Goal: Navigation & Orientation: Find specific page/section

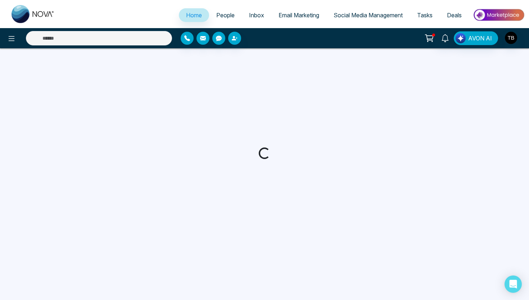
select select "*"
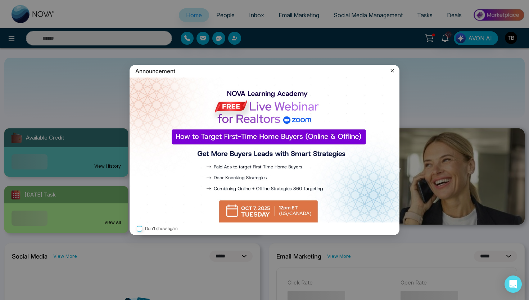
click at [390, 69] on icon at bounding box center [392, 70] width 7 height 7
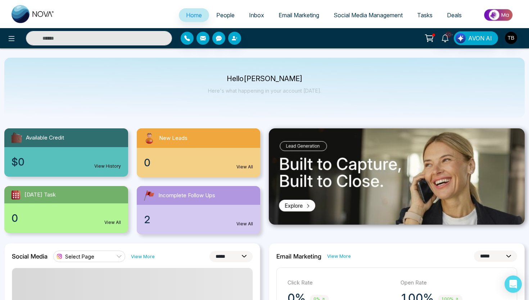
click at [360, 21] on link "Social Media Management" at bounding box center [369, 15] width 84 height 14
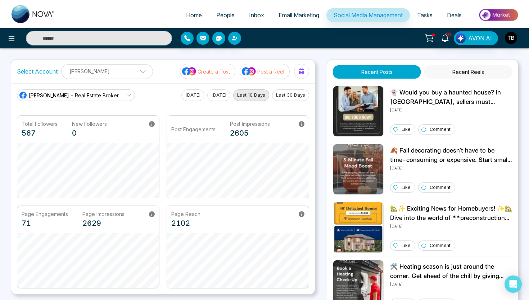
click at [98, 95] on span "Taha Burhani - Real Estate Broker" at bounding box center [74, 95] width 90 height 8
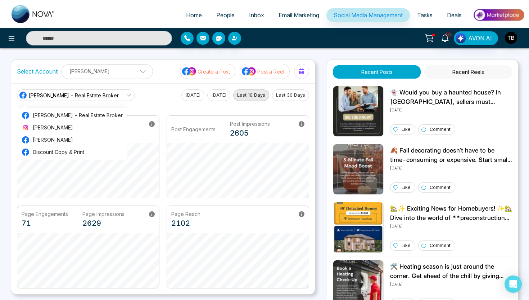
click at [143, 90] on div "Taha Burhani - Real Estate Broker Taha Burhani - Real Estate Broker Taha Burhan…" at bounding box center [163, 95] width 292 height 12
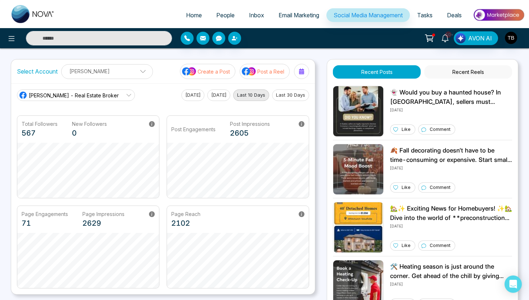
click at [41, 70] on label "Select Account" at bounding box center [37, 71] width 41 height 9
click at [44, 73] on label "Select Account" at bounding box center [37, 71] width 41 height 9
click at [45, 76] on div "Select Account Taha Burhani Taha Burhani Add Social Accounts" at bounding box center [85, 71] width 136 height 15
click at [45, 74] on label "Select Account" at bounding box center [37, 71] width 41 height 9
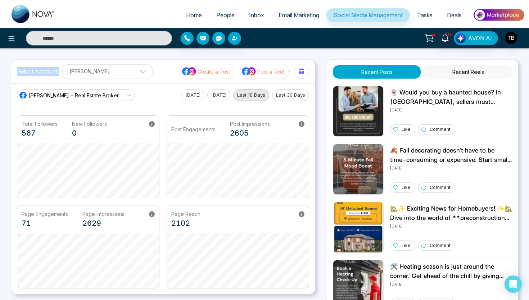
click at [45, 74] on label "Select Account" at bounding box center [37, 71] width 41 height 9
click at [134, 71] on p "Taha Burhani" at bounding box center [107, 71] width 82 height 12
click at [137, 71] on span at bounding box center [140, 73] width 6 height 6
click at [132, 90] on icon "button" at bounding box center [132, 89] width 2 height 3
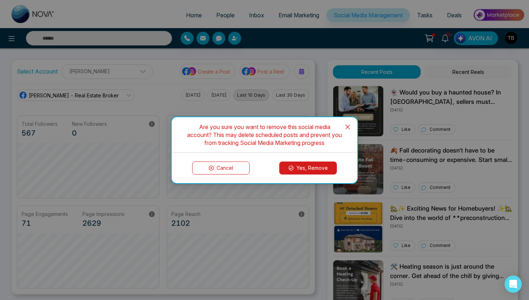
click at [318, 168] on button "Yes, Remove" at bounding box center [308, 167] width 58 height 13
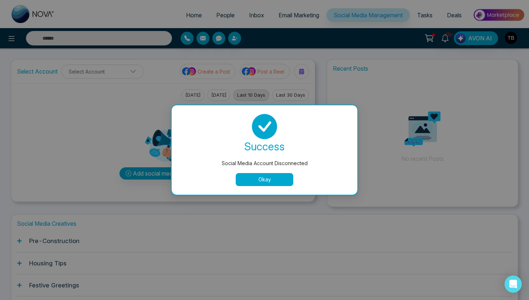
click at [262, 181] on button "Okay" at bounding box center [265, 179] width 58 height 13
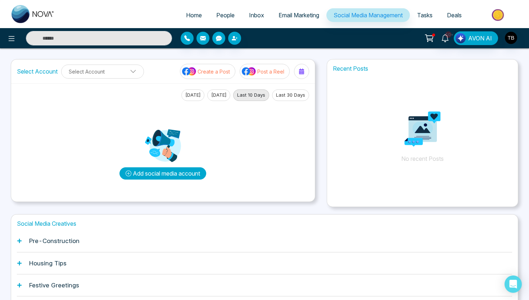
click at [166, 172] on button "Add social media account" at bounding box center [163, 173] width 87 height 12
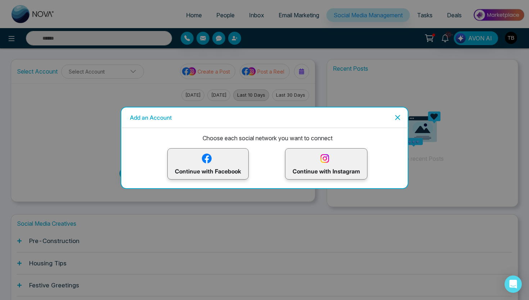
click at [207, 163] on img at bounding box center [207, 158] width 13 height 13
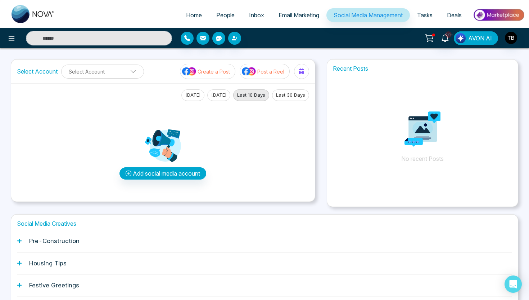
drag, startPoint x: 473, startPoint y: 40, endPoint x: 473, endPoint y: 60, distance: 20.5
click at [473, 60] on div "Home People Inbox Email Marketing Social Media Management Tasks Deals 10+ AVON …" at bounding box center [264, 176] width 529 height 353
click at [499, 11] on img at bounding box center [499, 15] width 52 height 16
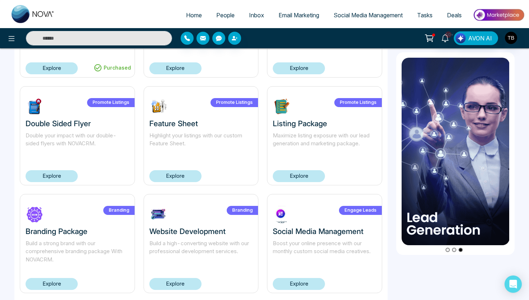
scroll to position [456, 0]
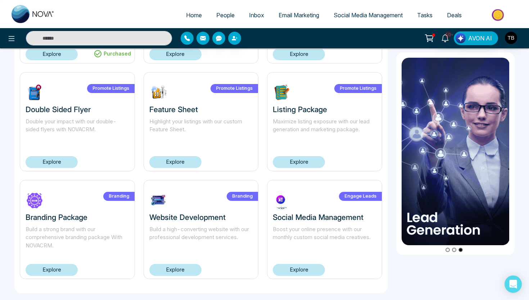
click at [56, 160] on link "Explore" at bounding box center [52, 162] width 52 height 12
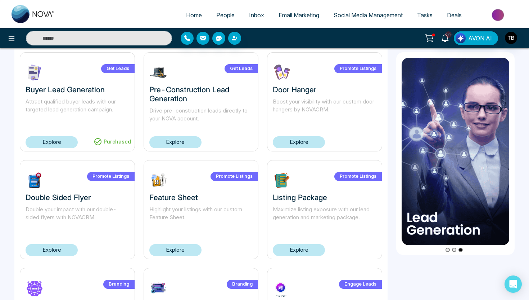
scroll to position [366, 0]
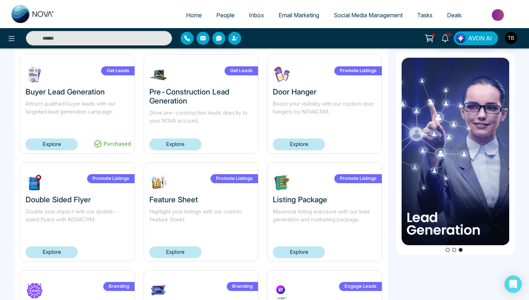
click at [318, 145] on link "Explore" at bounding box center [299, 144] width 52 height 12
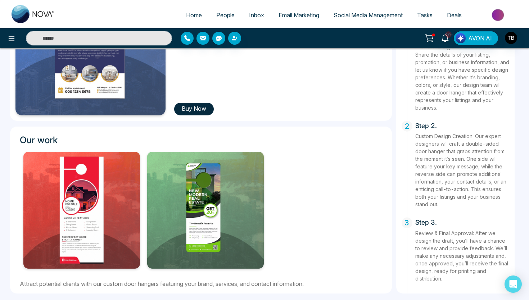
scroll to position [164, 0]
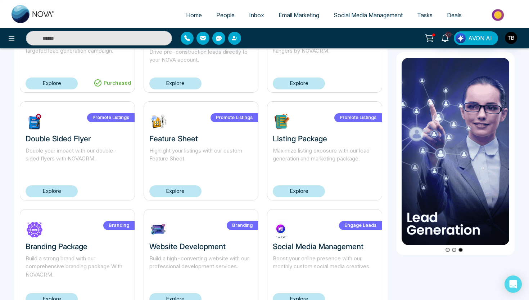
scroll to position [426, 0]
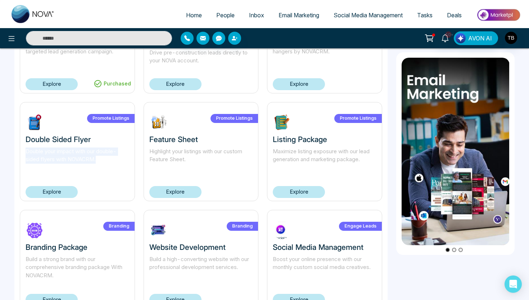
drag, startPoint x: 109, startPoint y: 157, endPoint x: 26, endPoint y: 149, distance: 82.8
click at [26, 149] on p "Double your impact with our double-sided flyers with NOVACRM." at bounding box center [78, 159] width 104 height 24
click at [81, 165] on p "Double your impact with our double-sided flyers with NOVACRM." at bounding box center [78, 159] width 104 height 24
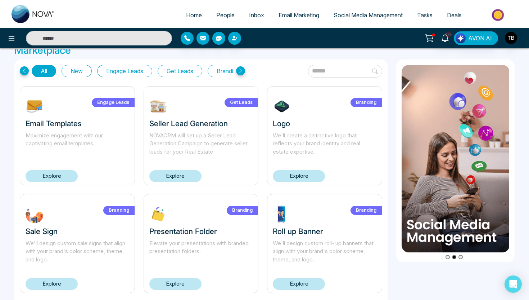
scroll to position [0, 0]
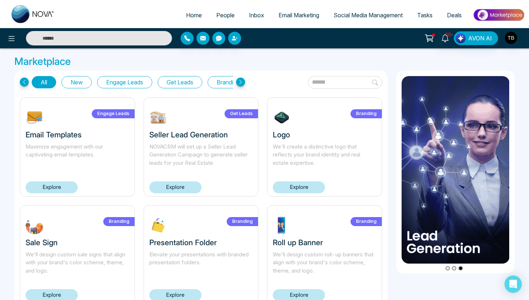
click at [240, 80] on icon at bounding box center [240, 81] width 9 height 9
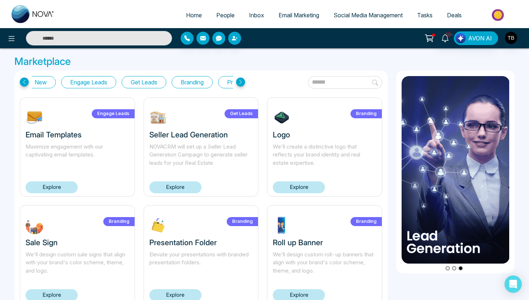
click at [240, 80] on icon at bounding box center [240, 81] width 9 height 9
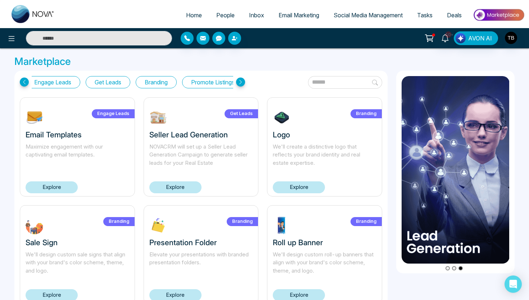
click at [240, 80] on icon at bounding box center [240, 81] width 9 height 9
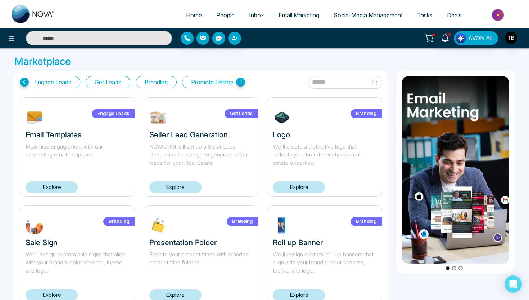
scroll to position [0, 91]
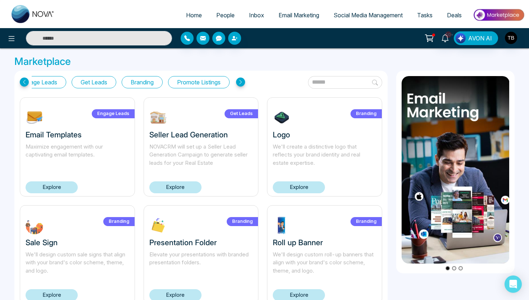
click at [240, 80] on icon at bounding box center [240, 81] width 9 height 9
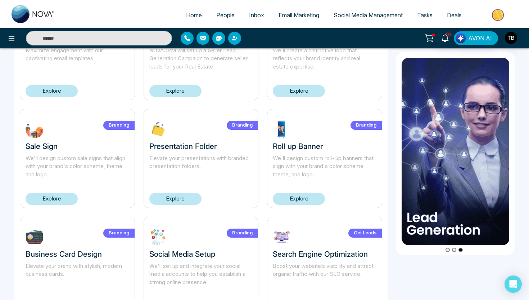
scroll to position [0, 0]
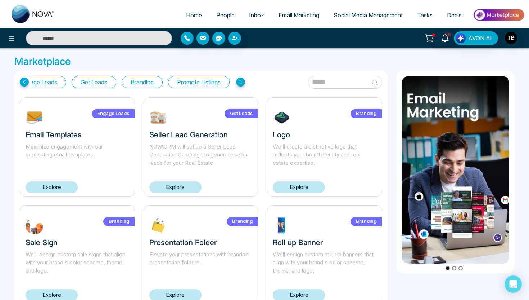
click at [273, 87] on div "All New Engage Leads Get Leads Branding Promote Listings" at bounding box center [201, 82] width 363 height 13
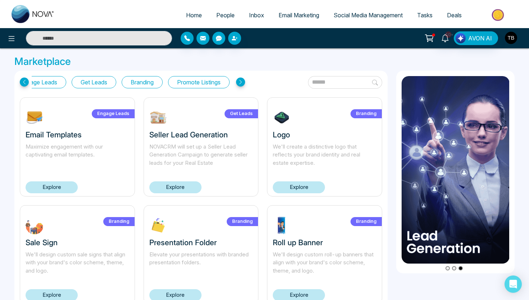
click at [512, 41] on img "button" at bounding box center [511, 38] width 12 height 12
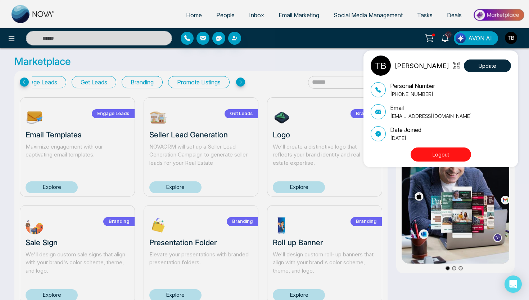
click at [448, 156] on button "Logout" at bounding box center [441, 154] width 60 height 14
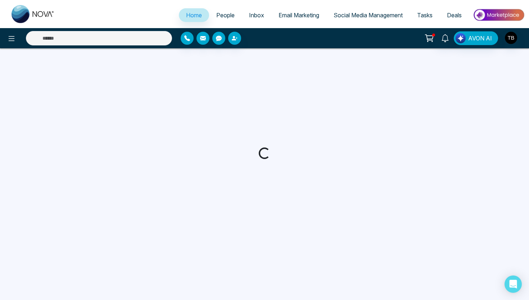
select select "*"
